Goal: Navigation & Orientation: Go to known website

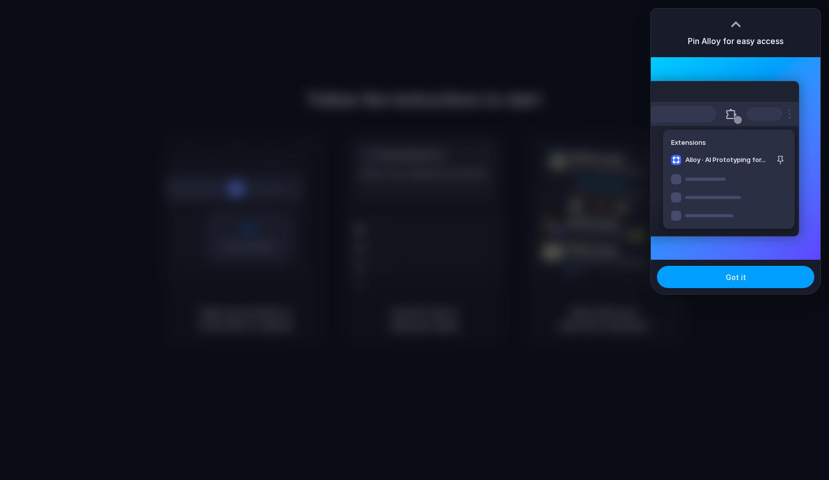
click at [724, 275] on button "Got it" at bounding box center [735, 277] width 157 height 22
